Goal: Task Accomplishment & Management: Manage account settings

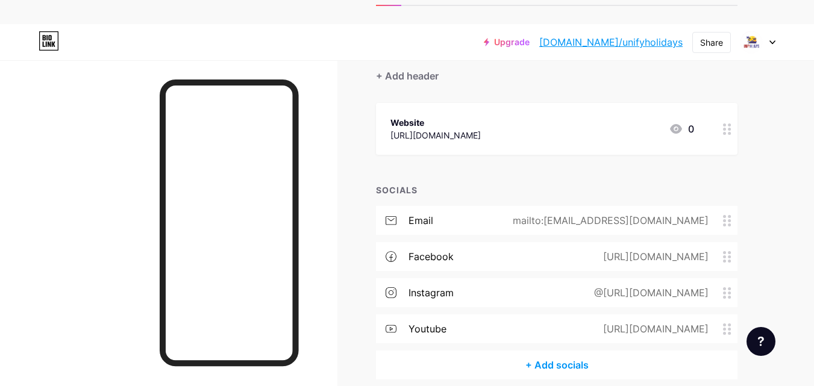
scroll to position [121, 0]
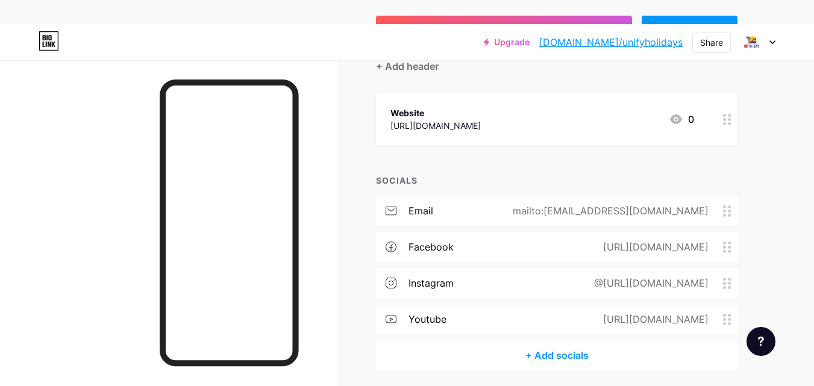
click at [602, 285] on div "@[URL][DOMAIN_NAME]" at bounding box center [649, 283] width 148 height 14
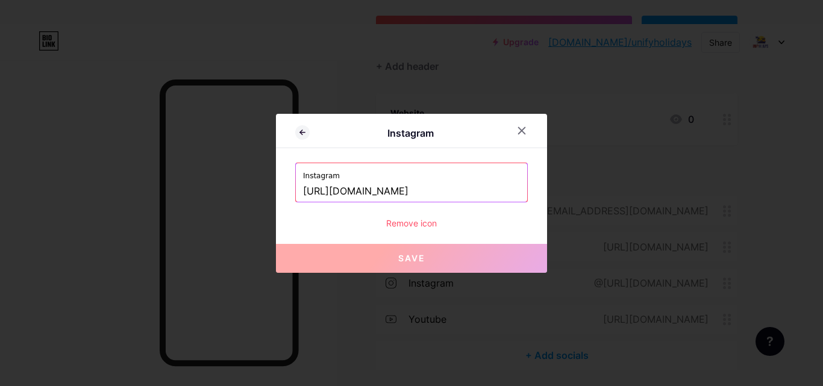
click at [366, 195] on input "[URL][DOMAIN_NAME]" at bounding box center [411, 191] width 217 height 20
click at [406, 218] on div "Remove icon" at bounding box center [411, 223] width 233 height 13
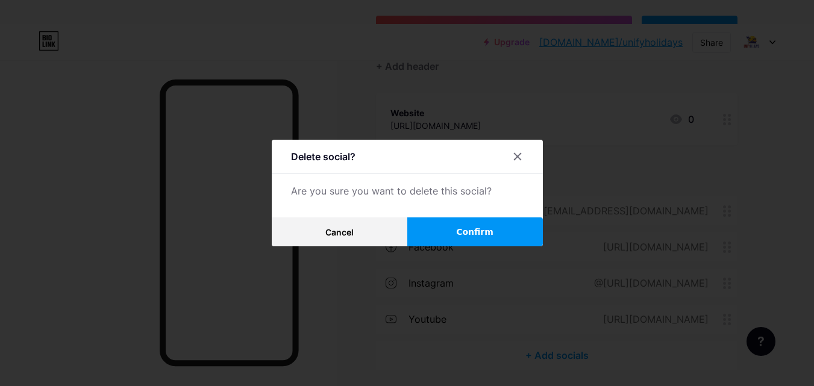
click at [463, 222] on button "Confirm" at bounding box center [475, 232] width 136 height 29
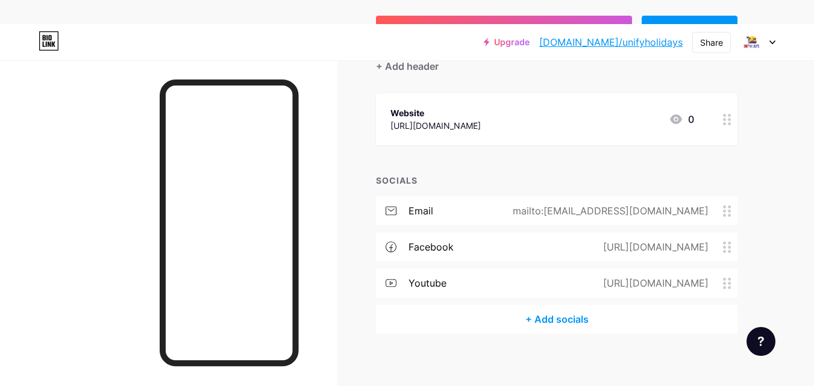
click at [567, 319] on div "+ Add socials" at bounding box center [557, 319] width 362 height 29
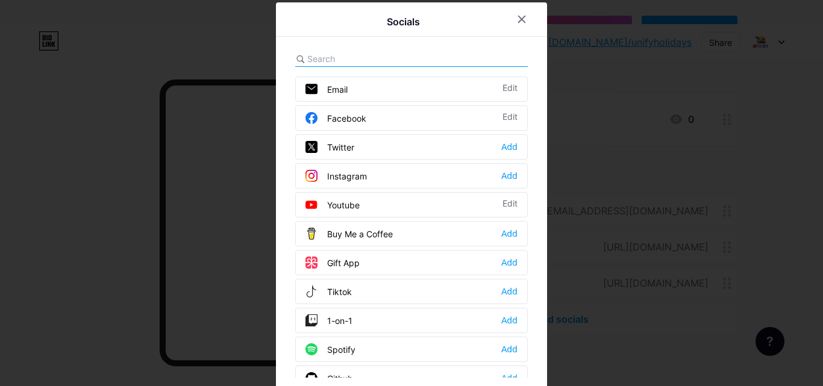
click at [338, 176] on div "Instagram" at bounding box center [335, 176] width 61 height 12
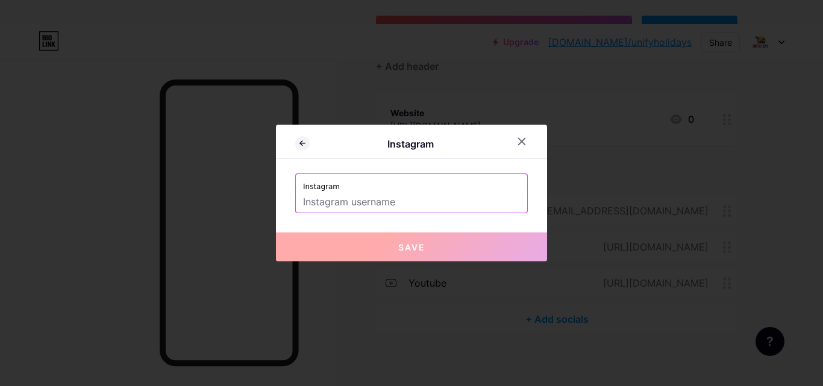
drag, startPoint x: 349, startPoint y: 198, endPoint x: 358, endPoint y: 199, distance: 8.5
click at [349, 198] on input "text" at bounding box center [411, 202] width 217 height 20
paste input "[URL][DOMAIN_NAME]"
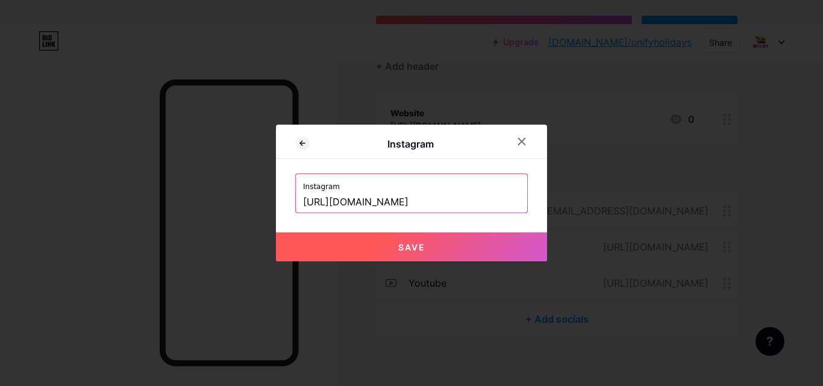
click at [399, 237] on button "Save" at bounding box center [411, 247] width 271 height 29
type input "[URL][DOMAIN_NAME][DOMAIN_NAME]"
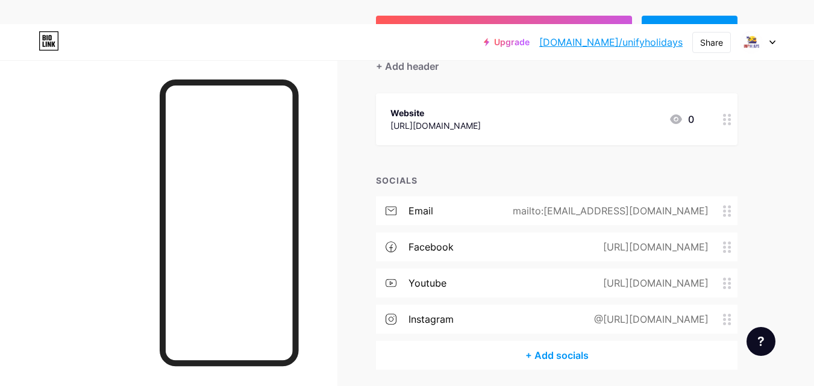
click at [575, 320] on div "@[URL][DOMAIN_NAME]" at bounding box center [649, 319] width 148 height 14
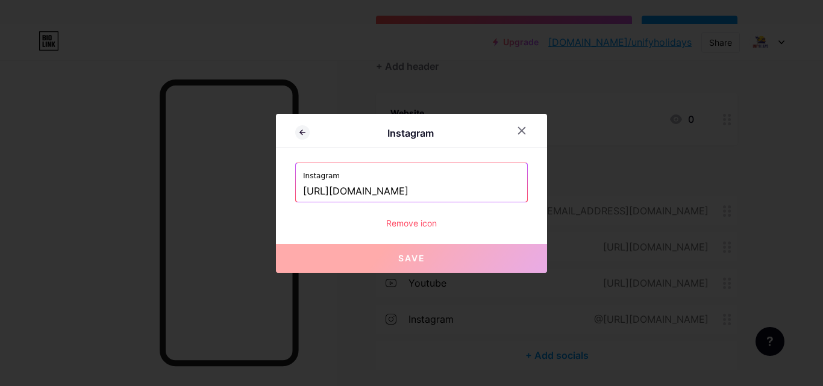
click at [463, 192] on input "[URL][DOMAIN_NAME]" at bounding box center [411, 191] width 217 height 20
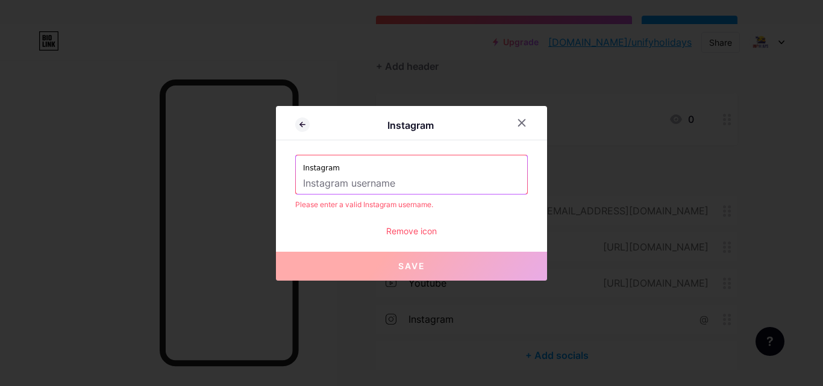
click at [359, 182] on input "text" at bounding box center [411, 184] width 217 height 20
paste input "unify_holidays"
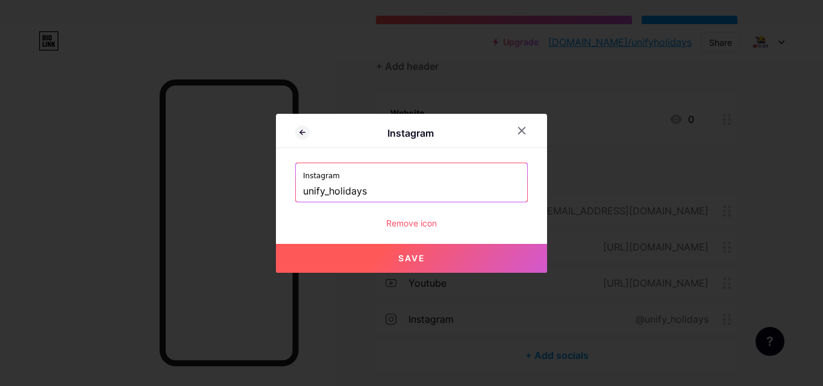
click at [331, 258] on button "Save" at bounding box center [411, 258] width 271 height 29
type input "[URL][DOMAIN_NAME]"
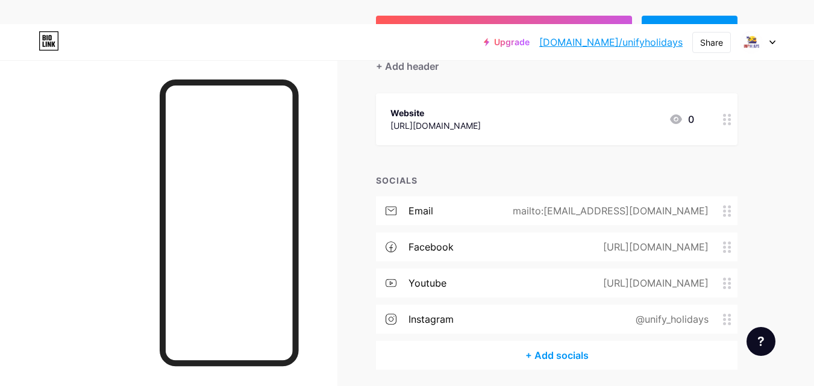
click at [630, 38] on link "[DOMAIN_NAME]/unifyholidays" at bounding box center [610, 42] width 143 height 14
